Goal: Browse casually

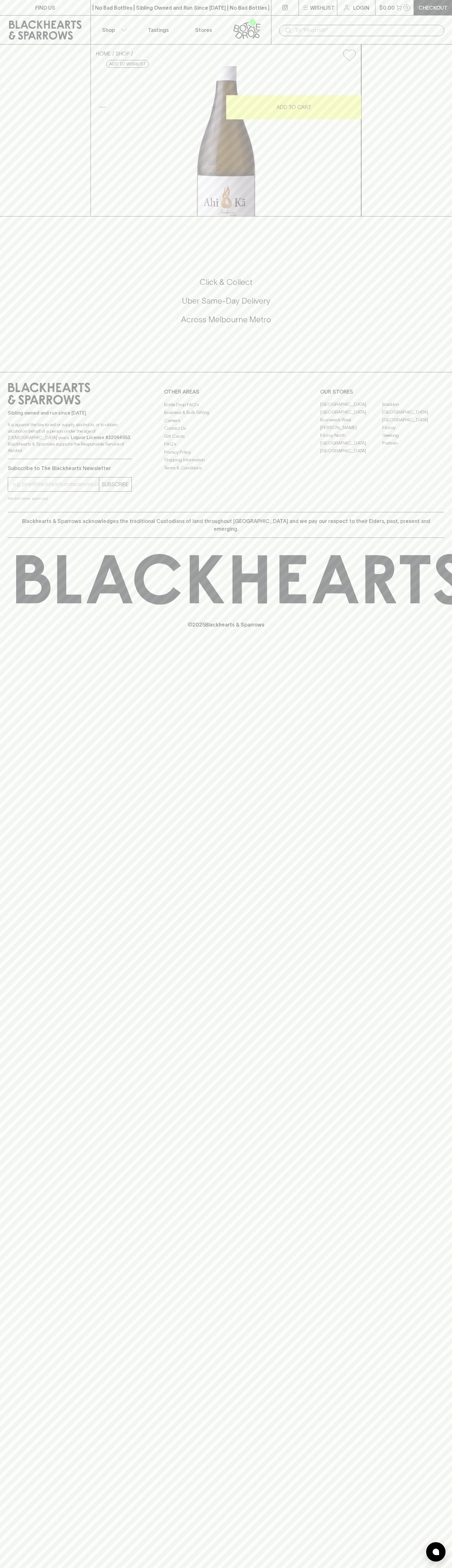
click at [216, 13] on div "| No Bad Bottles | Sibling Owned and Run Since [DATE] | No Bad Bottles | Siblin…" at bounding box center [180, 7] width 181 height 15
click at [424, 1567] on html "FIND US | No Bad Bottles | Sibling Owned and Run Since [DATE] | No Bad Bottles …" at bounding box center [226, 784] width 452 height 1568
click at [423, 1567] on html "FIND US | No Bad Bottles | Sibling Owned and Run Since [DATE] | No Bad Bottles …" at bounding box center [226, 784] width 452 height 1568
click at [13, 1196] on div "FIND US | No Bad Bottles | Sibling Owned and Run Since [DATE] | No Bad Bottles …" at bounding box center [226, 784] width 452 height 1568
